Goal: Check status: Check status

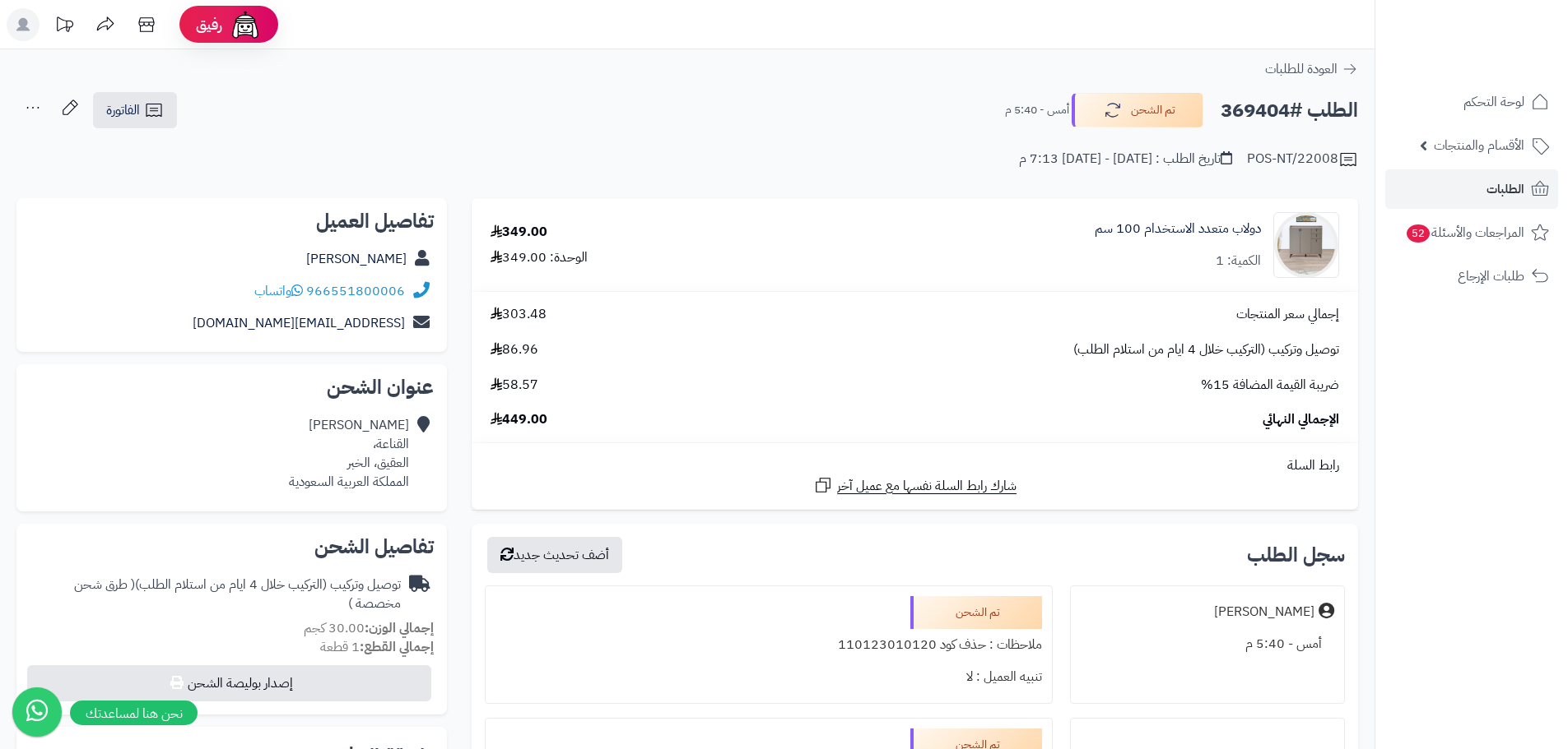
click at [1259, 129] on div "الطلب #369404 تم الشحن أمس - 5:40 م الفاتورة طباعة الفاتورة إرسال الفاتورة إلى …" at bounding box center [686, 111] width 1341 height 39
click at [1258, 126] on h2 "الطلب #369404" at bounding box center [1289, 111] width 138 height 34
click at [1259, 111] on h2 "الطلب #369404" at bounding box center [1289, 111] width 138 height 34
click at [1259, 111] on h2 "الطلب #369404" at bounding box center [1289, 111] width 138 height 34
copy h2 "369404"
